Goal: Information Seeking & Learning: Learn about a topic

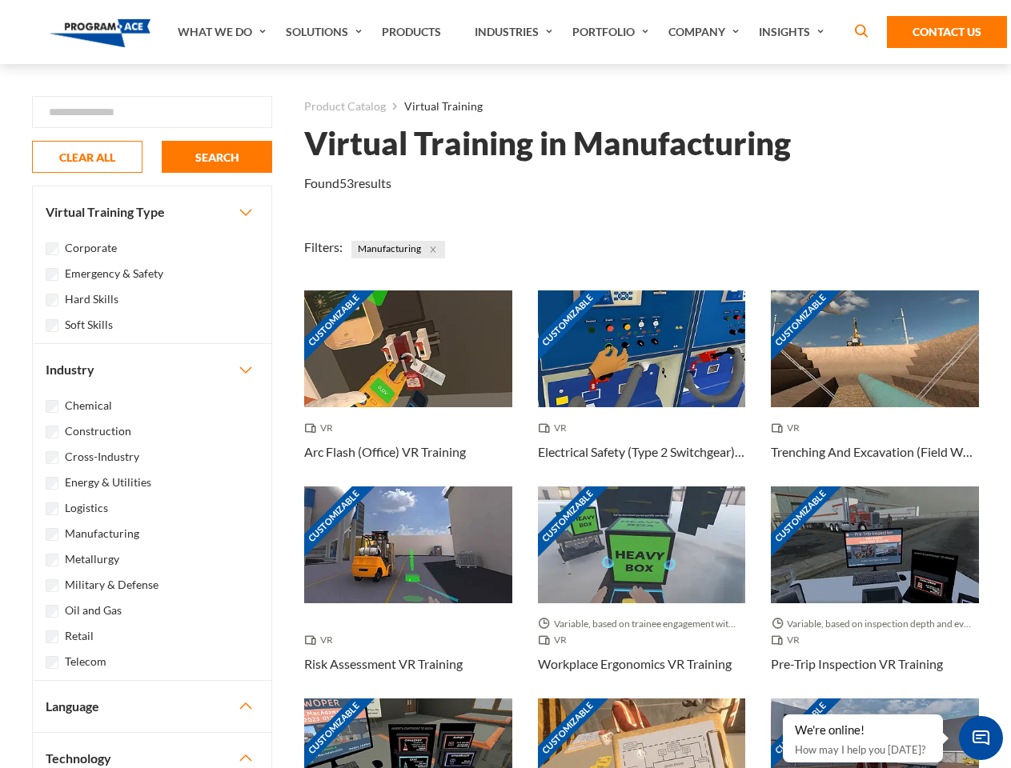
click at [223, 32] on link "What We Do" at bounding box center [224, 32] width 108 height 64
click at [326, 32] on link "Solutions" at bounding box center [326, 32] width 96 height 64
click at [515, 32] on link "Industries" at bounding box center [516, 32] width 98 height 64
click at [707, 32] on link "Company" at bounding box center [705, 32] width 90 height 64
click at [794, 32] on link "Insights" at bounding box center [793, 32] width 85 height 64
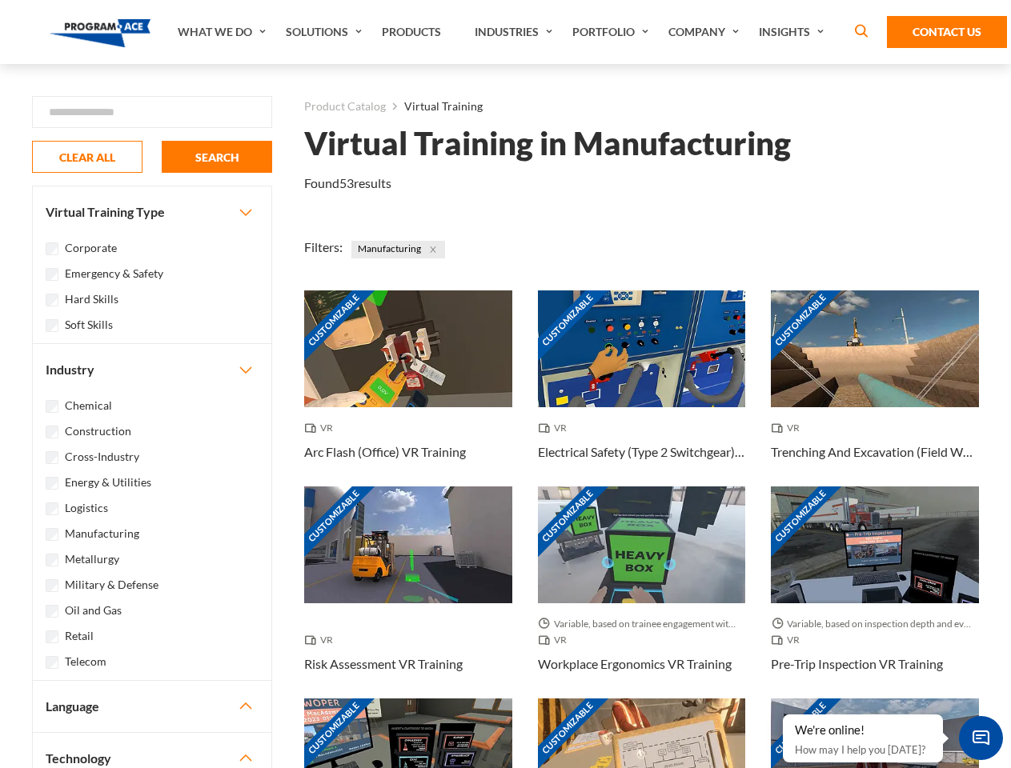
click at [0, 0] on div "Blog White Papers News" at bounding box center [0, 0] width 0 height 0
click at [0, 0] on strong "How Virtual Learning Can Enhance Workforce Productivity: A Guide for L&D Manage…" at bounding box center [0, 0] width 0 height 0
click at [981, 738] on span "Minimize live chat window" at bounding box center [981, 738] width 58 height 58
click at [784, 716] on div "Customizable" at bounding box center [875, 757] width 208 height 117
